Goal: Task Accomplishment & Management: Manage account settings

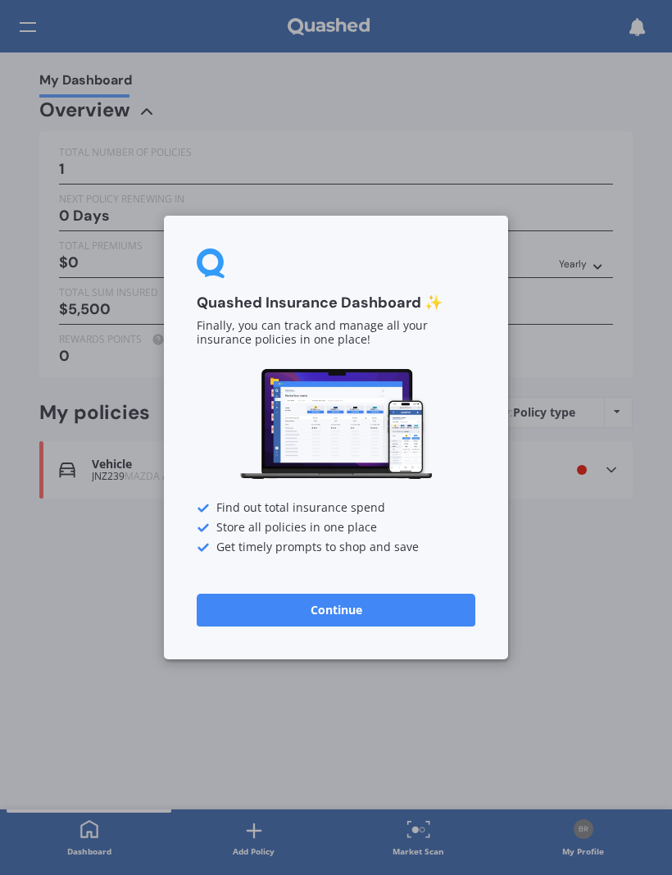
click at [362, 607] on button "Continue" at bounding box center [336, 609] width 279 height 33
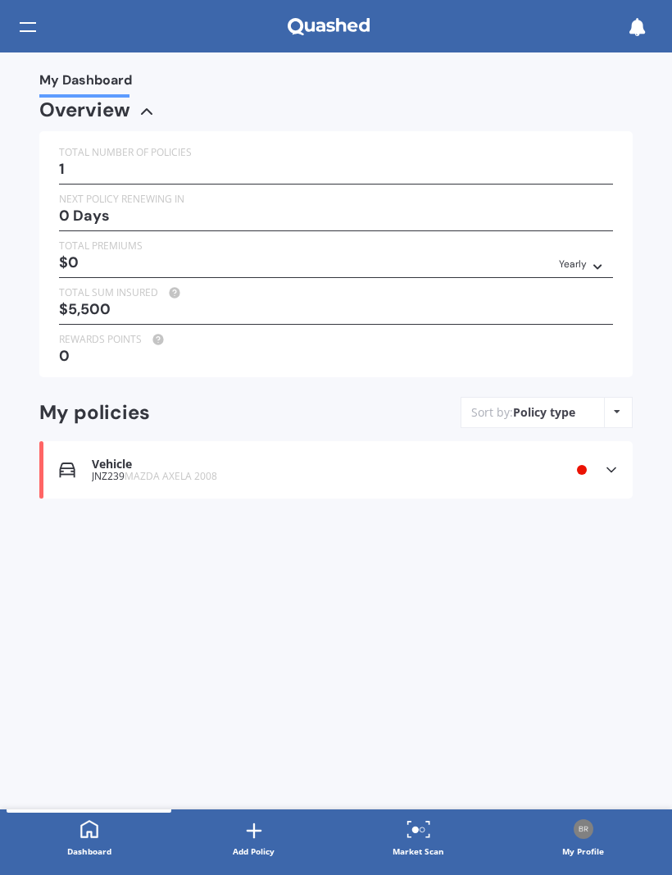
click at [139, 469] on span "MAZDA AXELA 2008" at bounding box center [171, 476] width 93 height 14
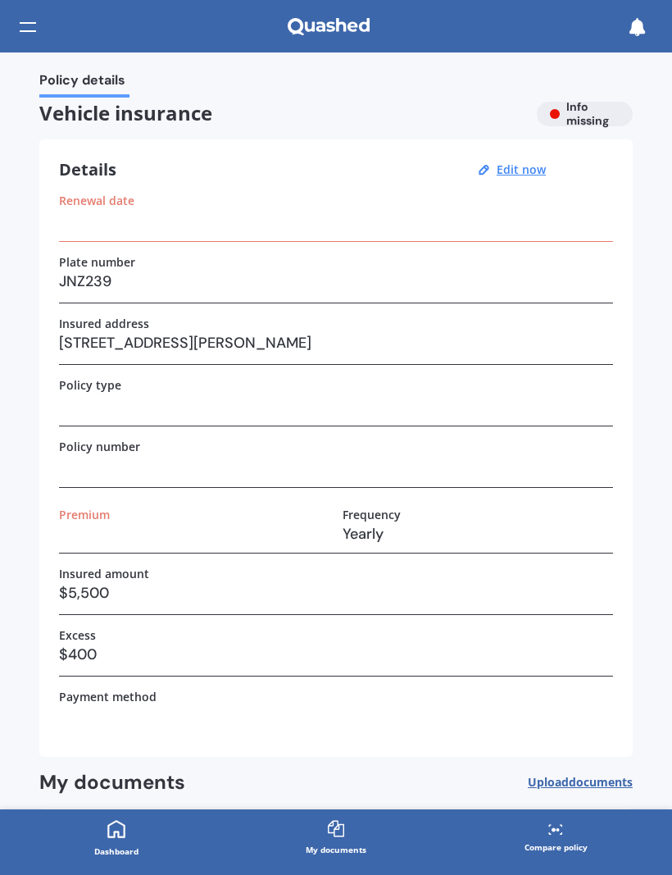
click at [102, 201] on label "Renewal date" at bounding box center [96, 200] width 75 height 14
click at [530, 166] on u "Edit now" at bounding box center [521, 169] width 49 height 16
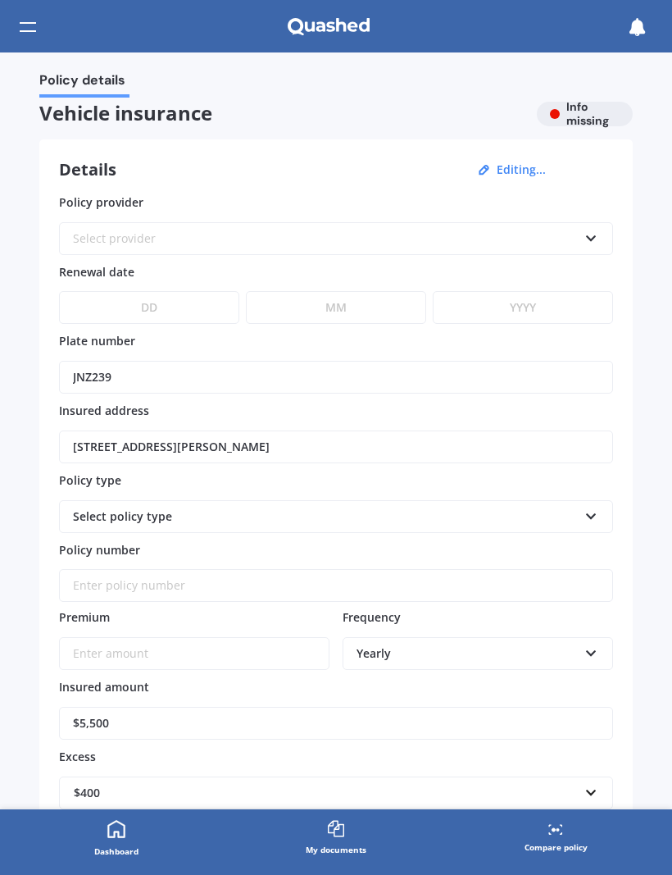
click at [143, 306] on select "DD 01 02 03 04 05 06 07 08 09 10 11 12 13 14 15 16 17 18 19 20 21 22 23 24 25 2…" at bounding box center [149, 307] width 180 height 33
select select "10"
click at [327, 310] on select "MM 01 02 03 04 05 06 07 08 09 10 11 12" at bounding box center [336, 307] width 180 height 33
select select "07"
click at [493, 305] on select "YYYY 2027 2026 2025 2024 2023 2022 2021 2020 2019 2018 2017 2016 2015 2014 2013…" at bounding box center [523, 307] width 180 height 33
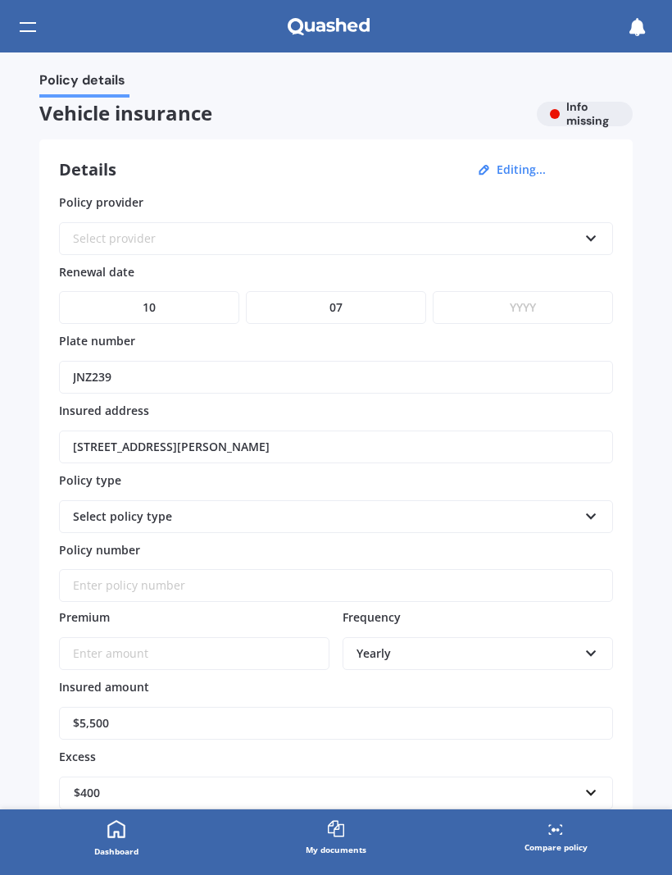
select select "2026"
click at [589, 513] on icon at bounding box center [591, 512] width 14 height 11
click at [594, 512] on icon at bounding box center [591, 512] width 14 height 11
click at [371, 80] on div "Policy details" at bounding box center [335, 84] width 593 height 25
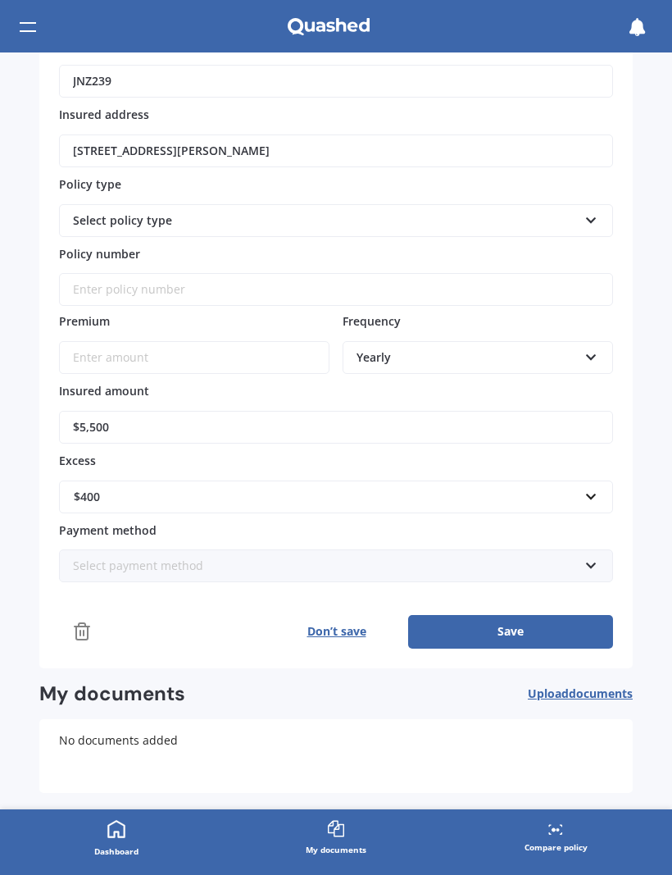
scroll to position [298, 0]
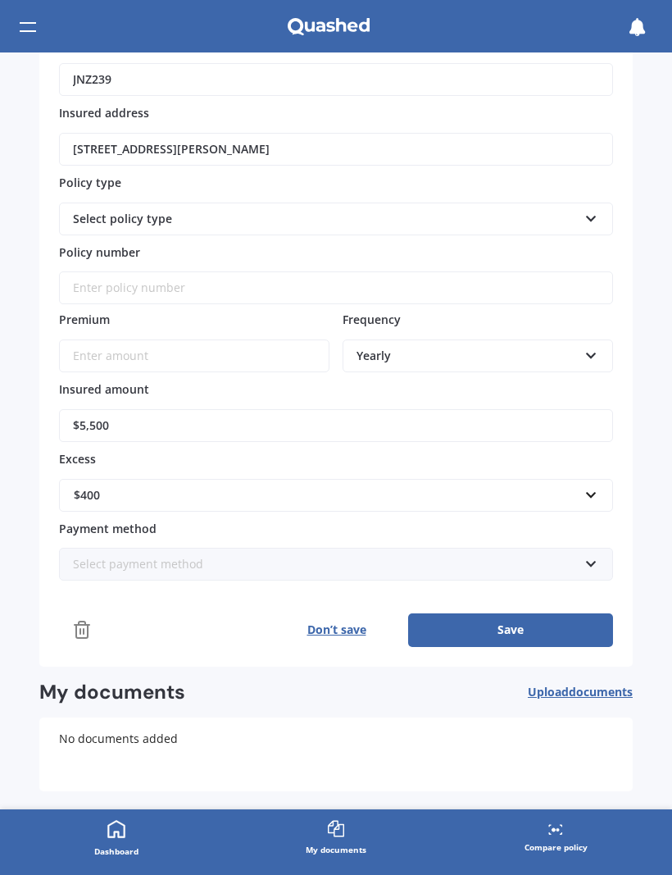
click at [588, 210] on icon at bounding box center [591, 215] width 14 height 11
click at [591, 215] on icon at bounding box center [591, 215] width 14 height 11
click at [591, 217] on icon at bounding box center [591, 215] width 14 height 11
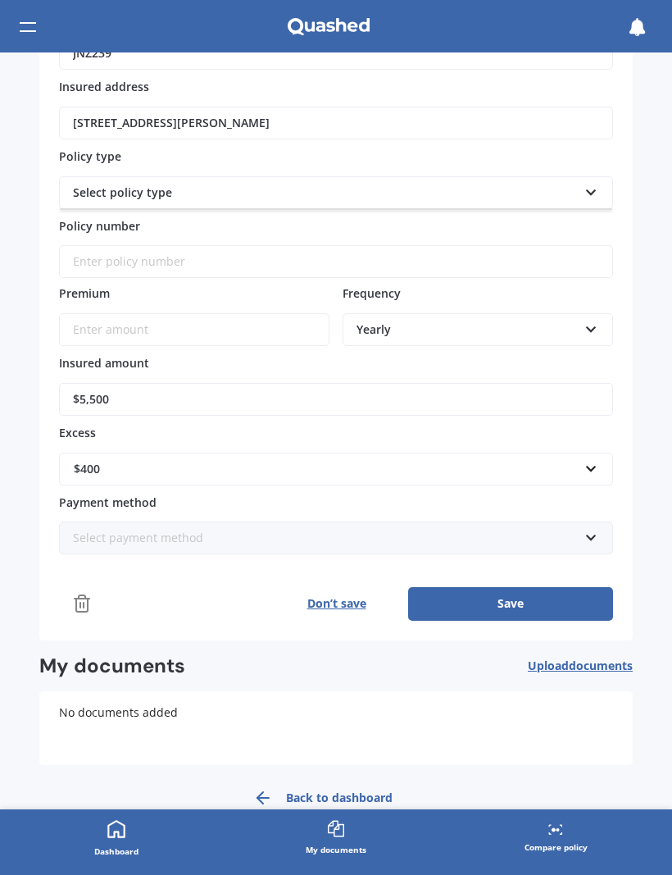
scroll to position [322, 0]
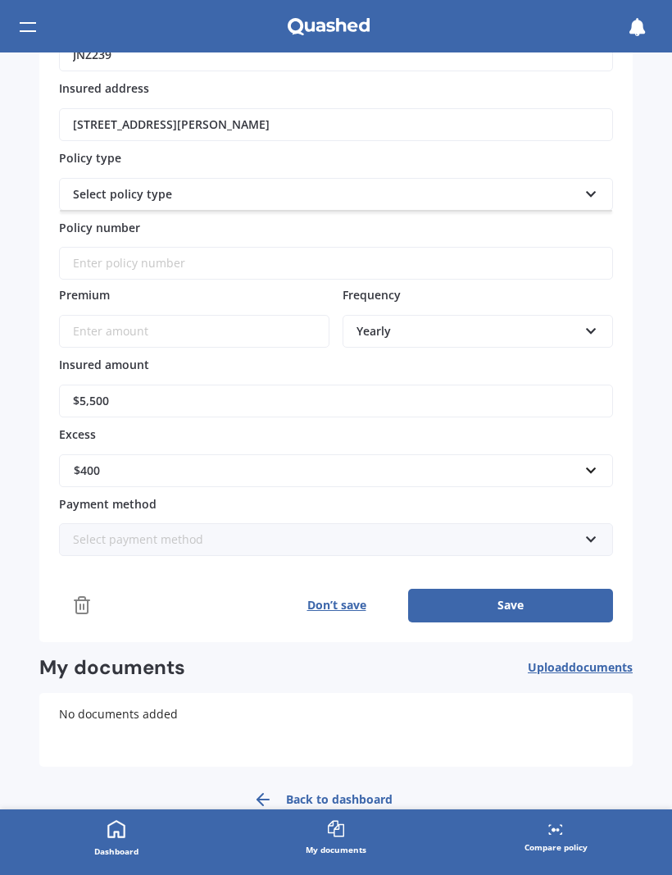
click at [592, 531] on icon at bounding box center [591, 535] width 14 height 11
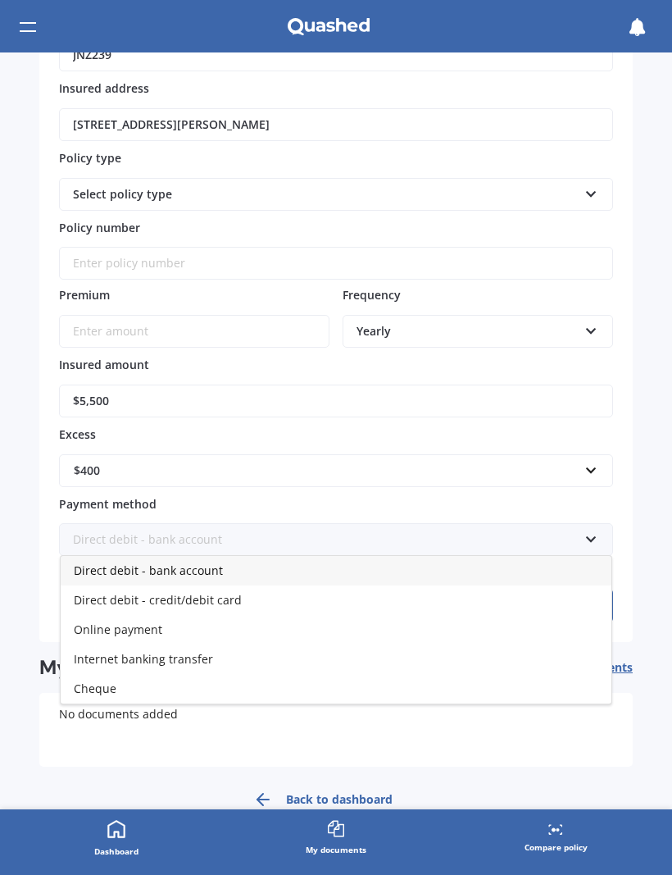
click at [648, 425] on div "Policy details Vehicle insurance Info missing Details Editing... Policy provide…" at bounding box center [336, 430] width 672 height 757
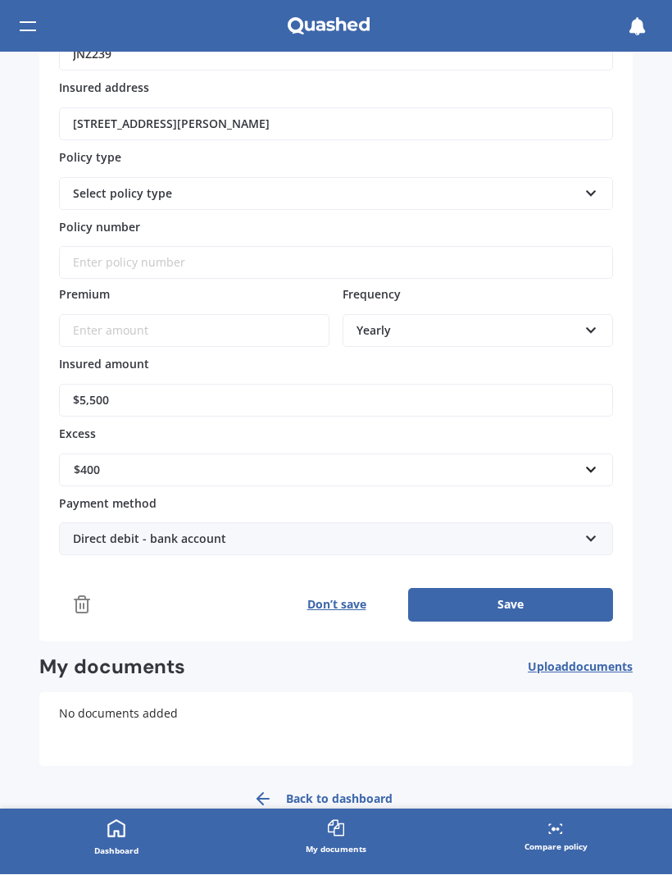
click at [518, 593] on button "Save" at bounding box center [510, 605] width 205 height 33
type input "$354.48"
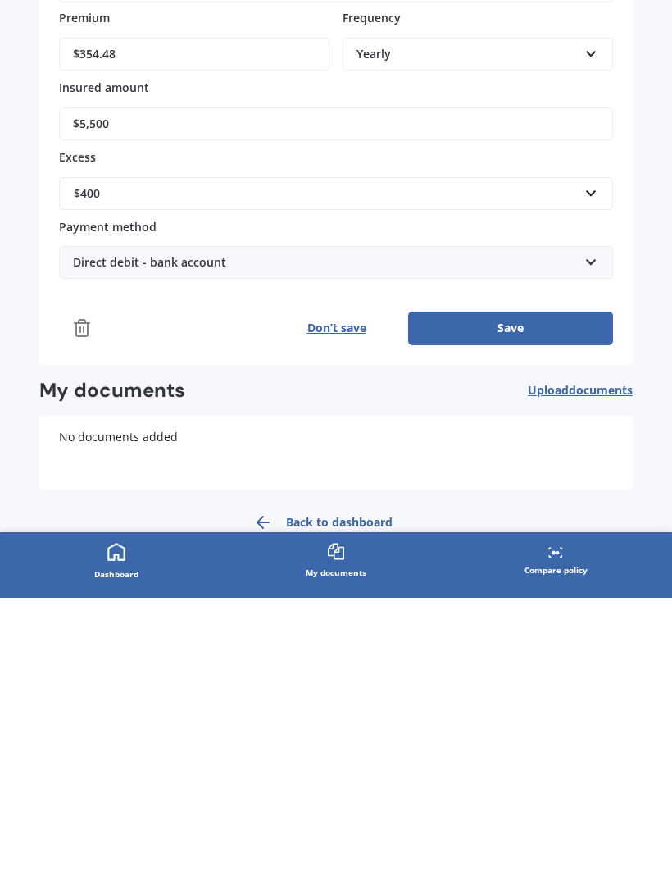
click at [516, 589] on button "Save" at bounding box center [510, 605] width 205 height 33
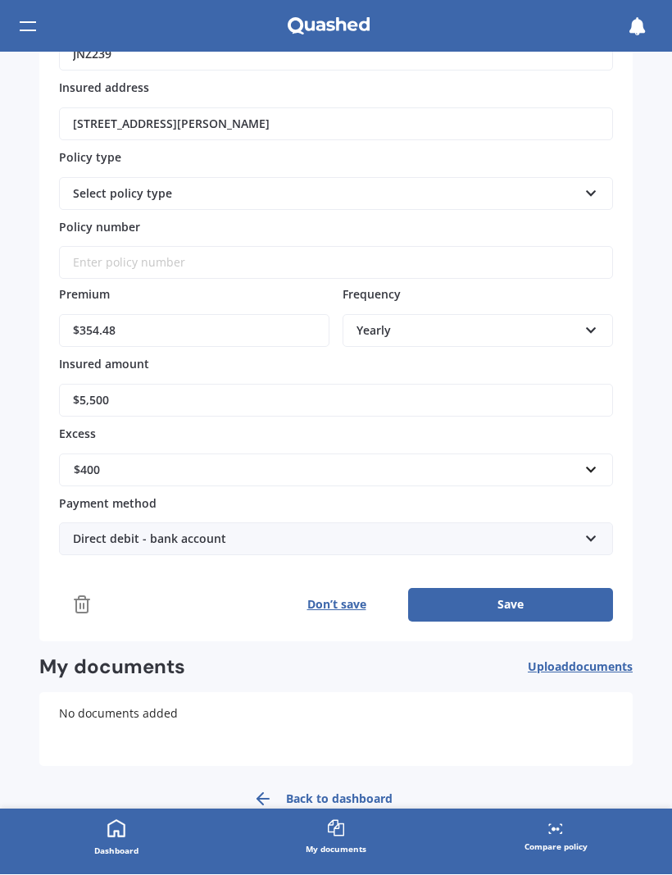
click at [518, 601] on button "Save" at bounding box center [510, 605] width 205 height 33
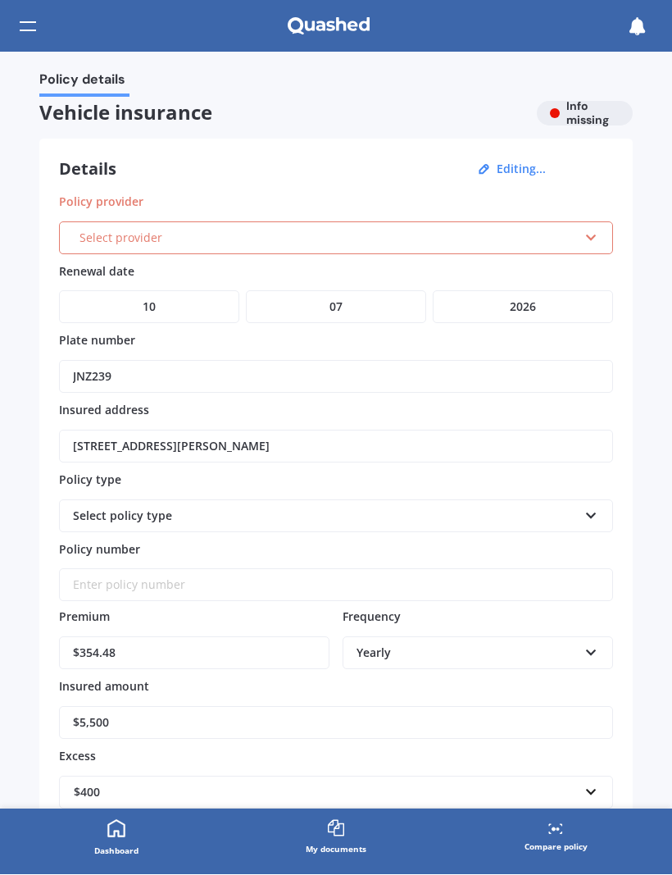
scroll to position [0, 0]
click at [590, 237] on icon at bounding box center [591, 235] width 14 height 11
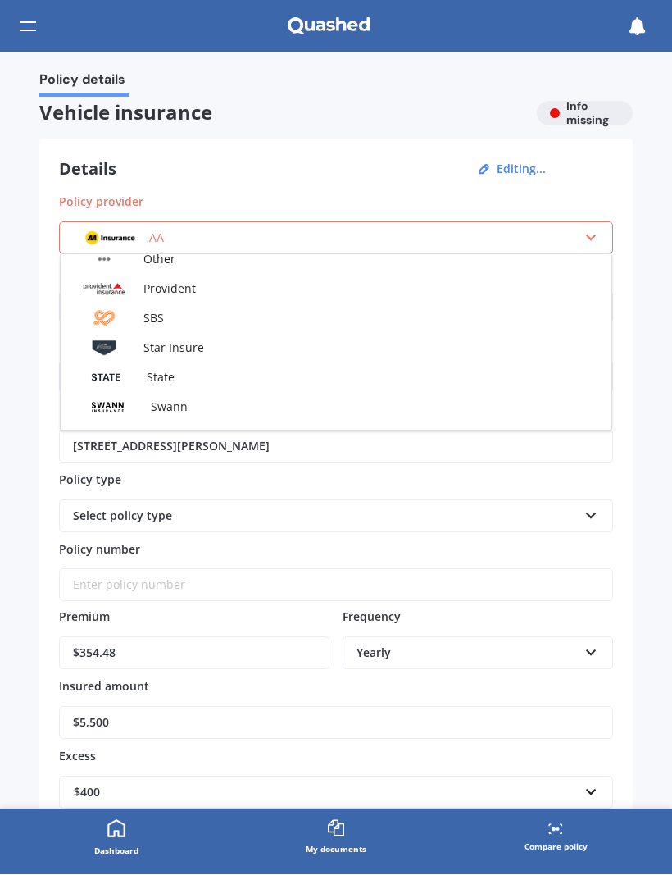
scroll to position [605, 0]
click at [171, 369] on span "State" at bounding box center [161, 373] width 28 height 16
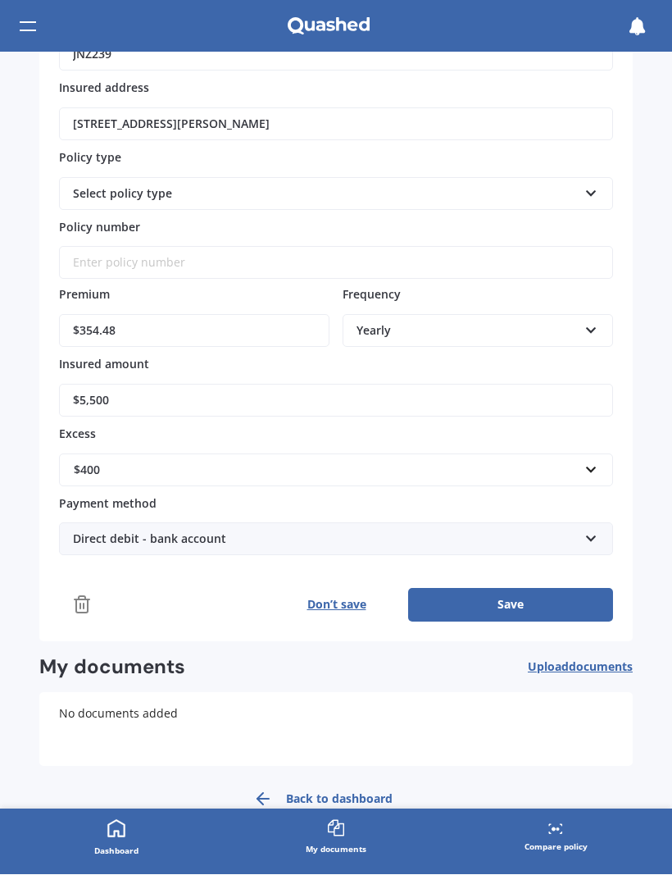
click at [521, 603] on button "Save" at bounding box center [510, 605] width 205 height 33
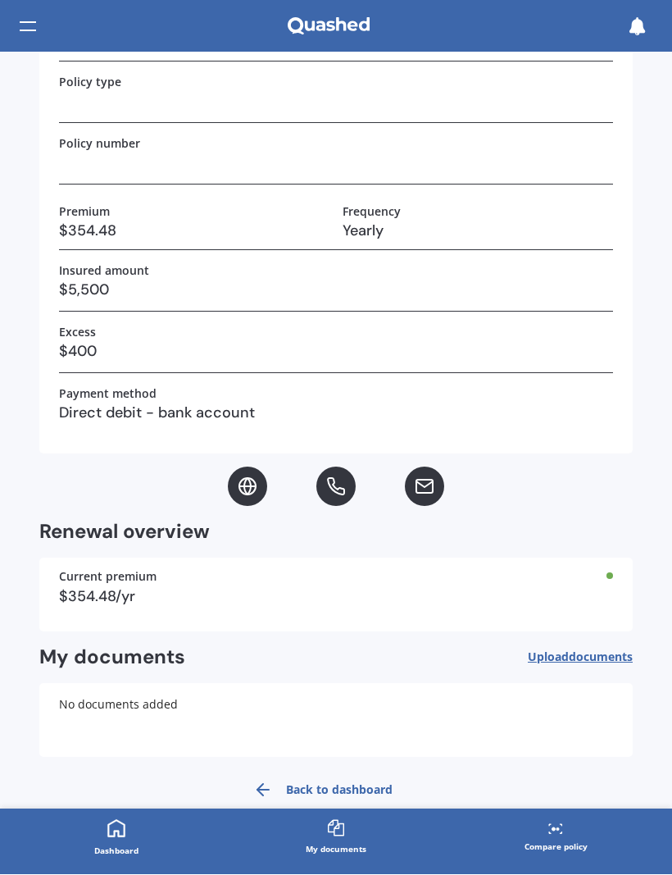
scroll to position [301, 0]
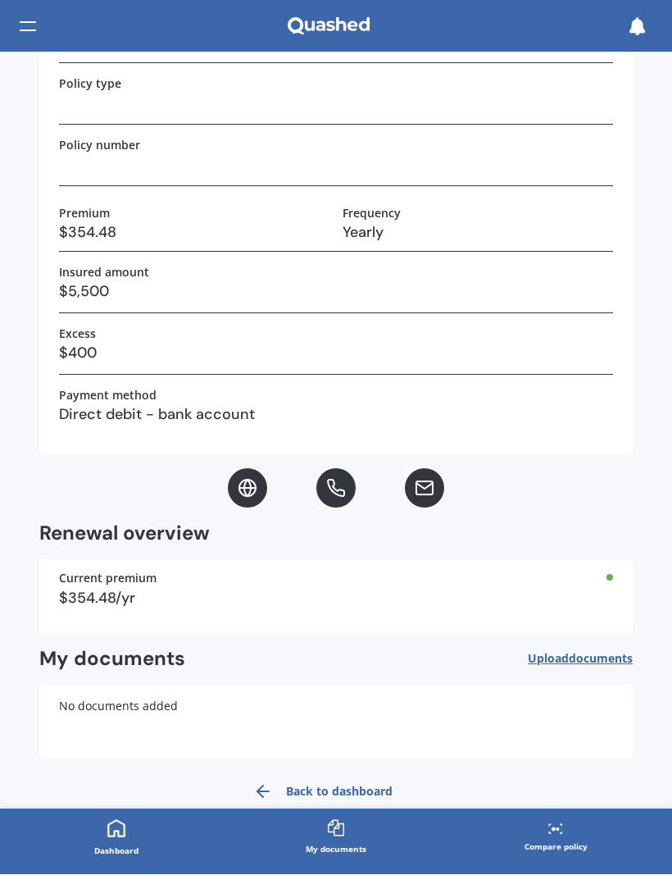
click at [355, 784] on link "Back to dashboard" at bounding box center [322, 791] width 159 height 39
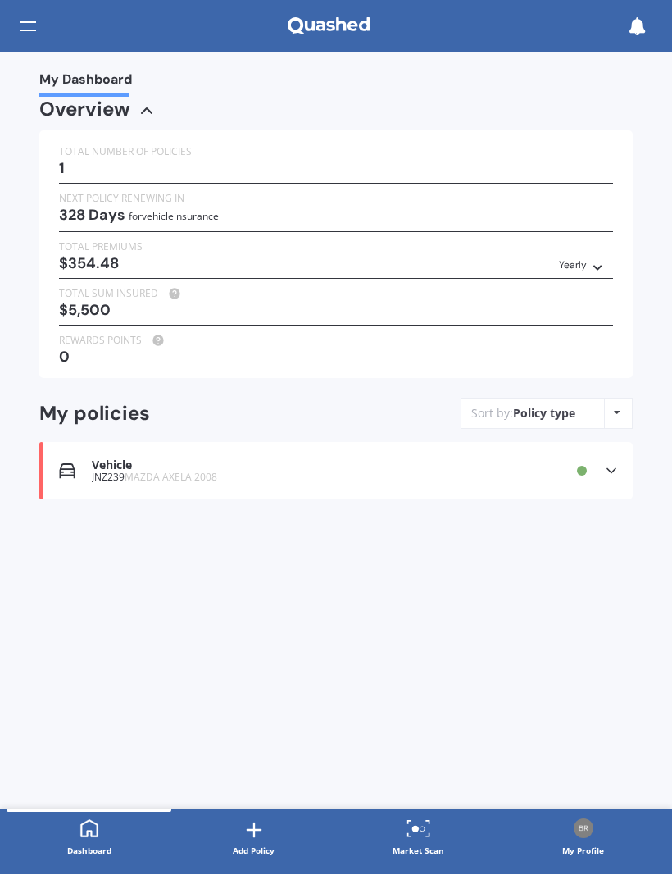
click at [608, 464] on icon at bounding box center [611, 471] width 16 height 16
click at [531, 687] on div "My Dashboard Overview TOTAL NUMBER OF POLICIES 1 NEXT POLICY RENEWING IN 328 Da…" at bounding box center [336, 430] width 672 height 757
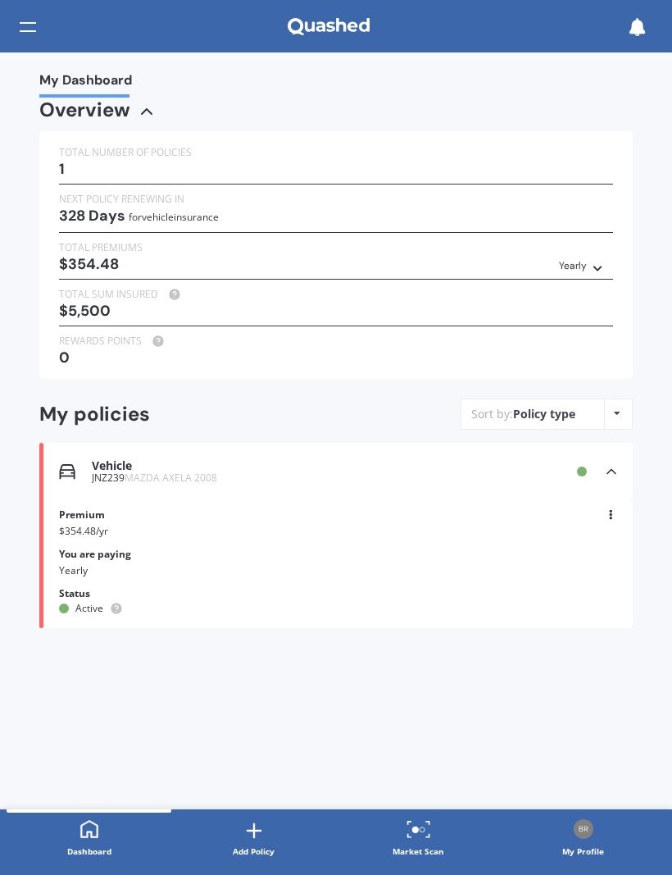
click at [32, 26] on div at bounding box center [28, 26] width 16 height 31
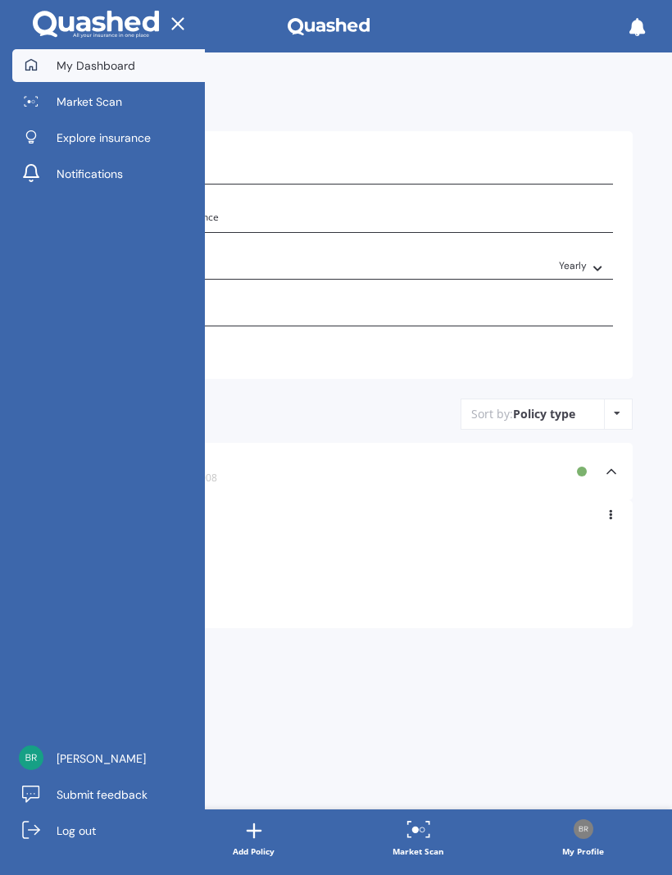
click at [79, 824] on span "Log out" at bounding box center [76, 830] width 39 height 16
